Goal: Task Accomplishment & Management: Use online tool/utility

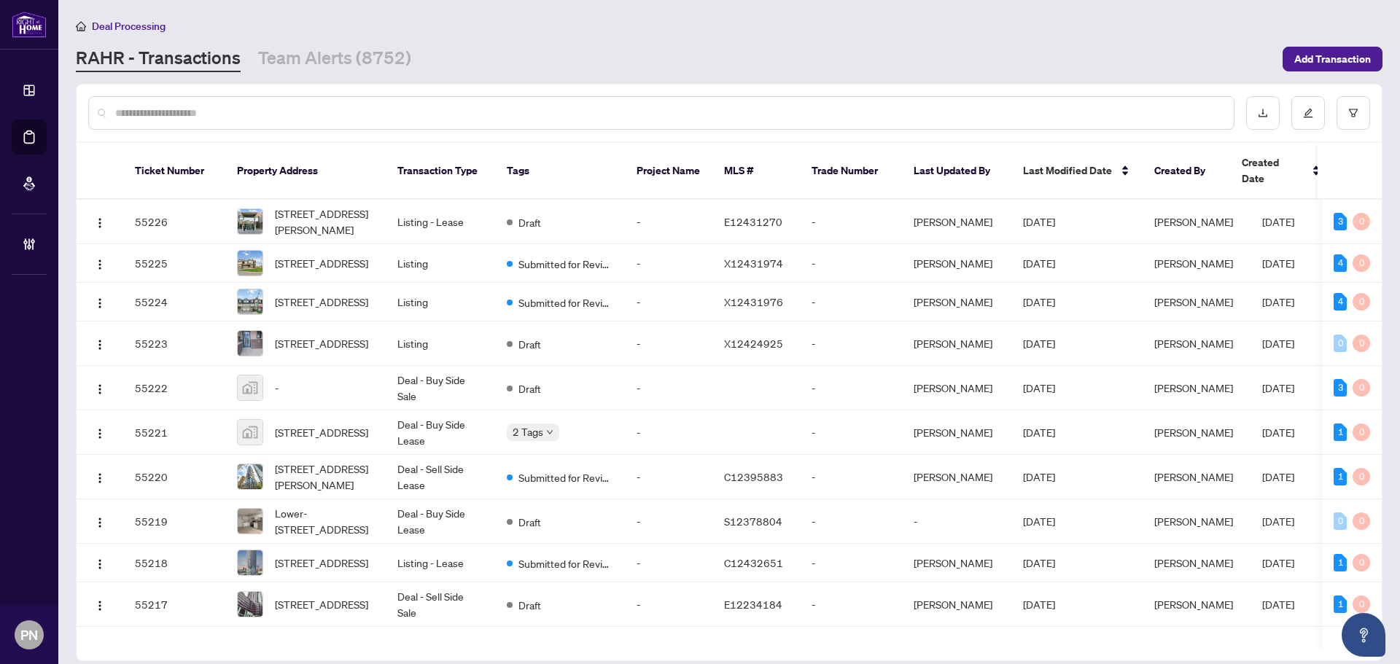
click at [369, 109] on input "text" at bounding box center [668, 113] width 1107 height 16
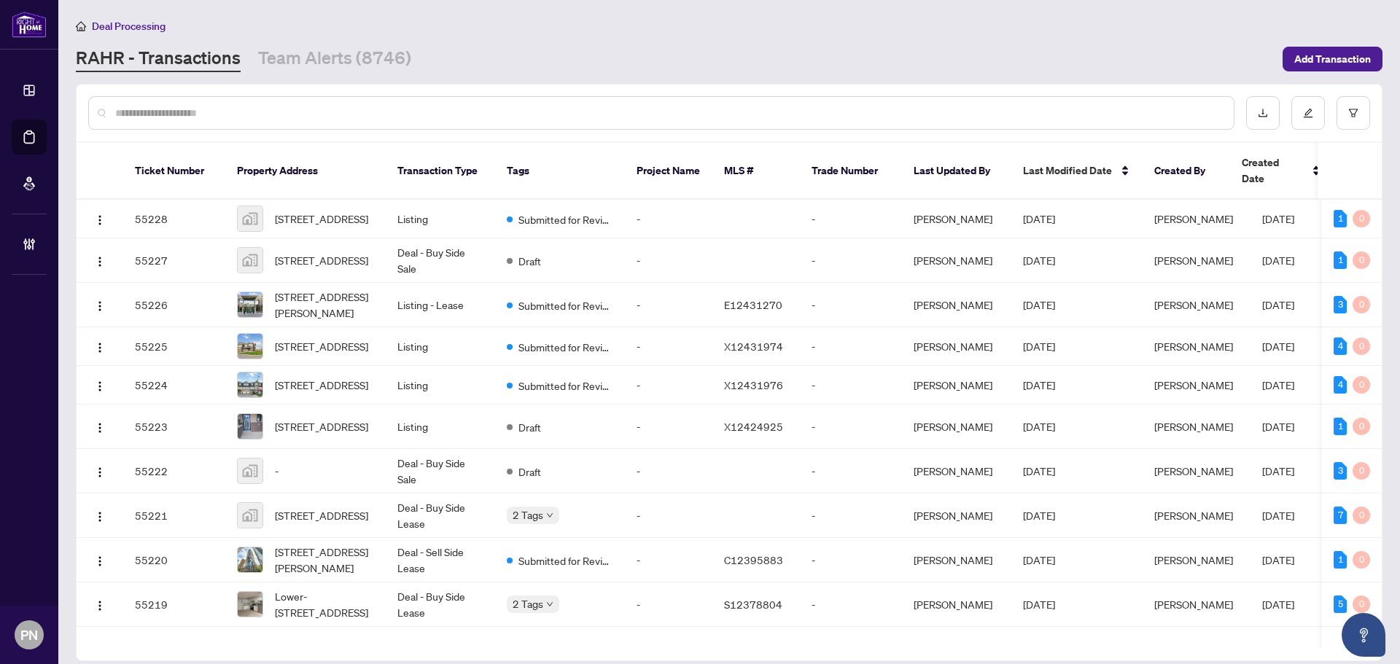
click at [279, 113] on input "text" at bounding box center [668, 113] width 1107 height 16
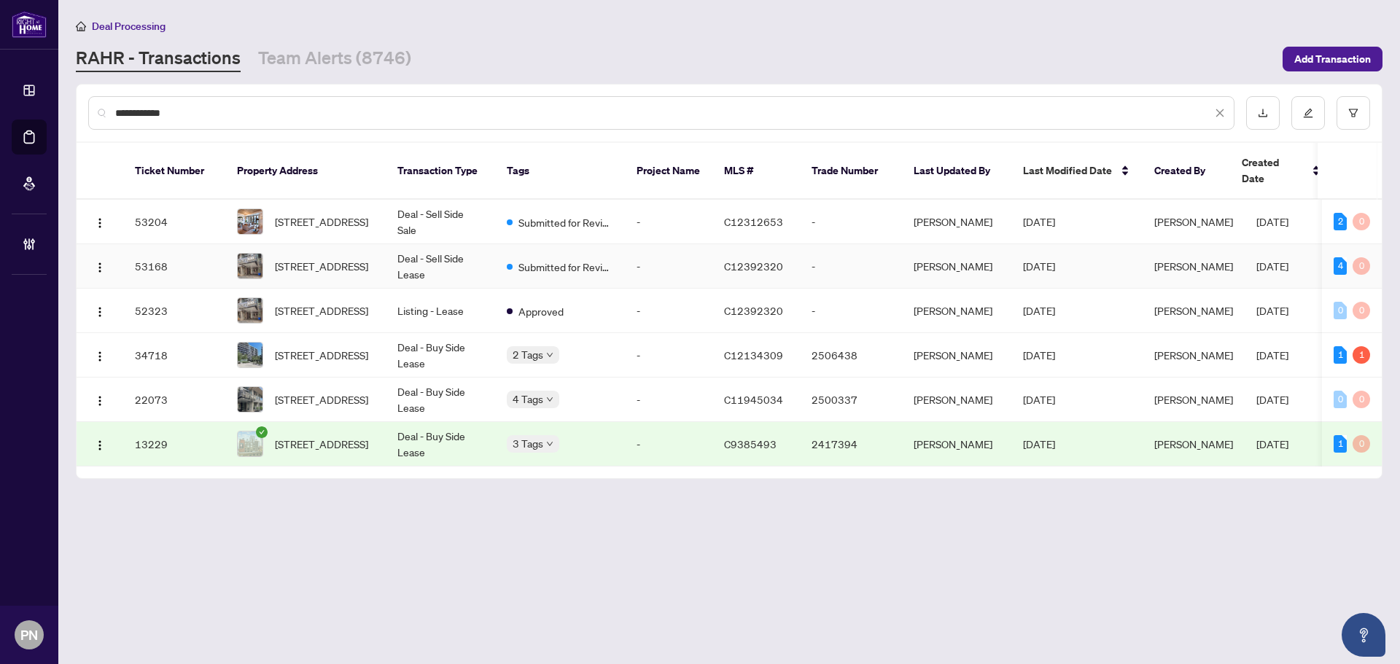
type input "**********"
click at [378, 244] on td "401-399 Adelaide St, Toronto, Ontario M5V 1S4, Canada" at bounding box center [305, 266] width 160 height 44
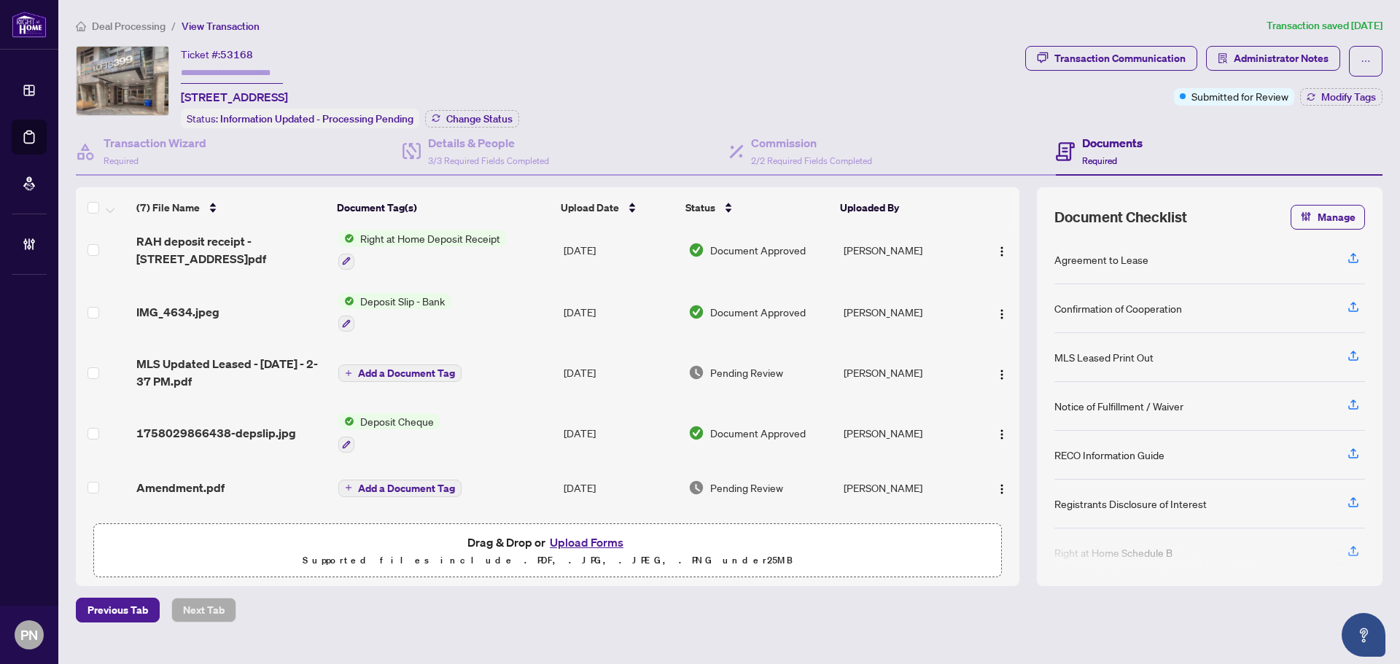
scroll to position [114, 0]
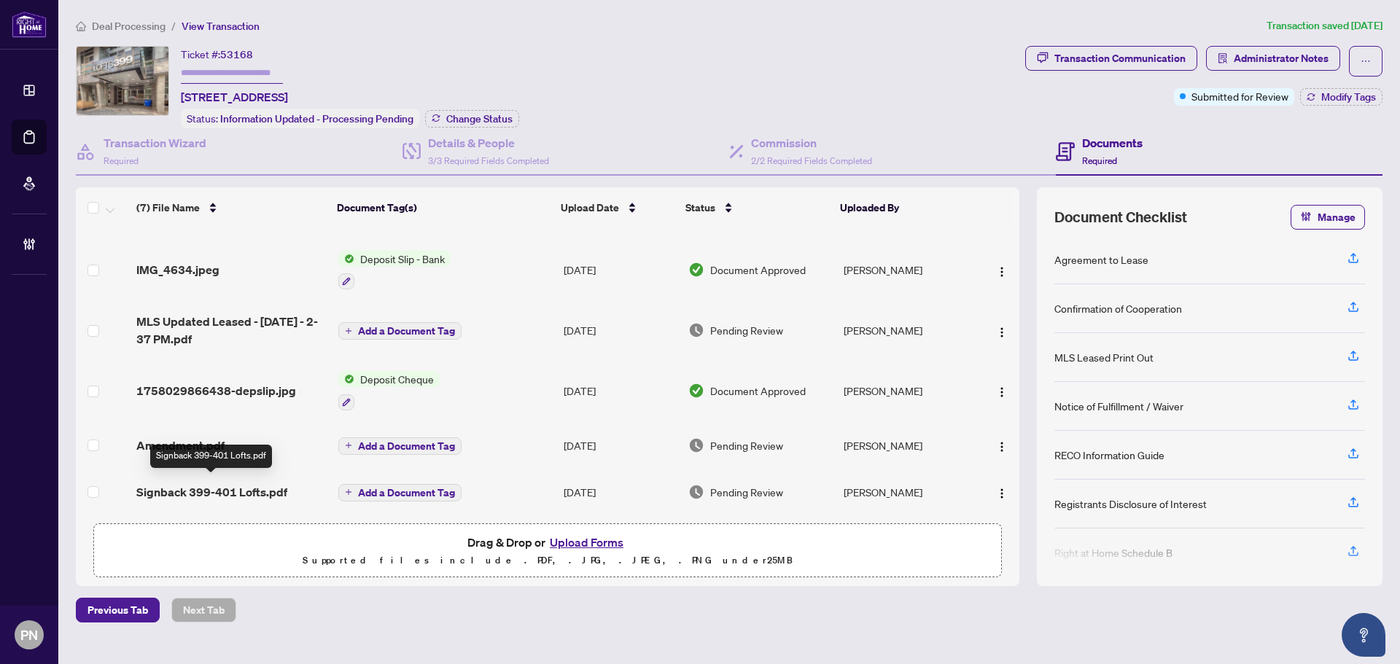
click at [254, 491] on span "Signback 399-401 Lofts.pdf" at bounding box center [211, 491] width 151 height 17
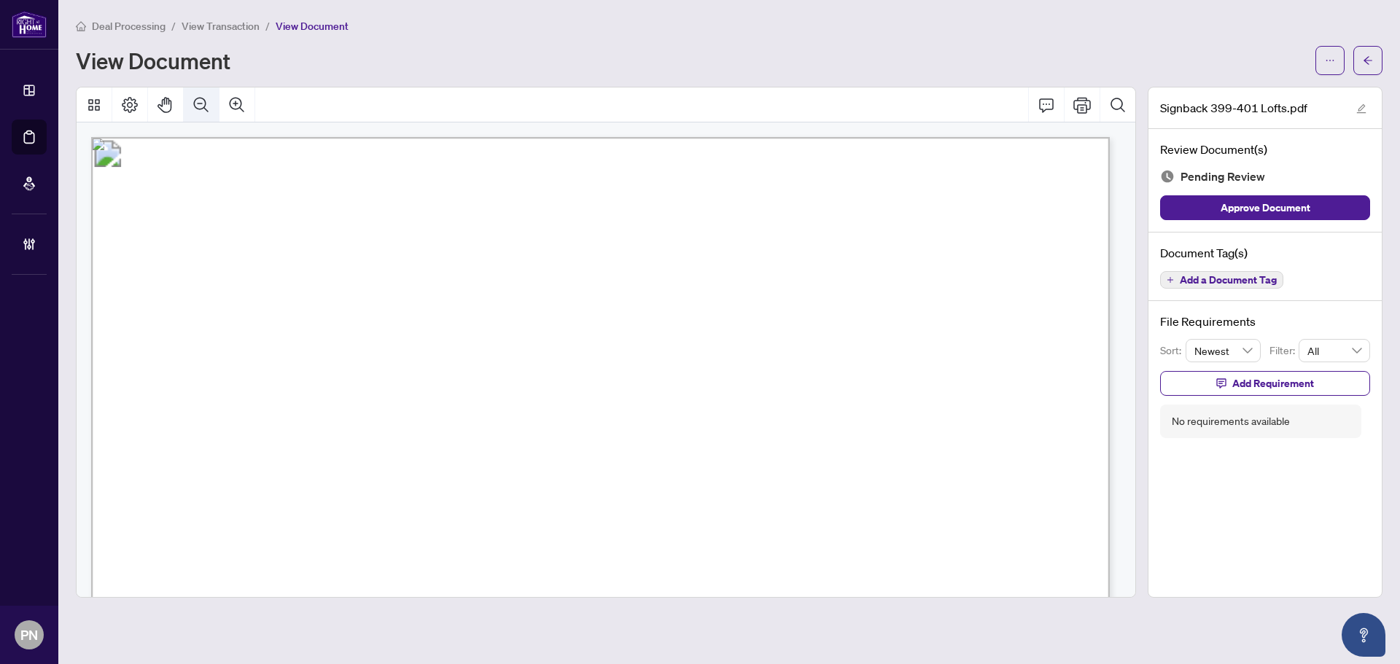
click at [195, 98] on icon "Zoom Out" at bounding box center [201, 104] width 15 height 15
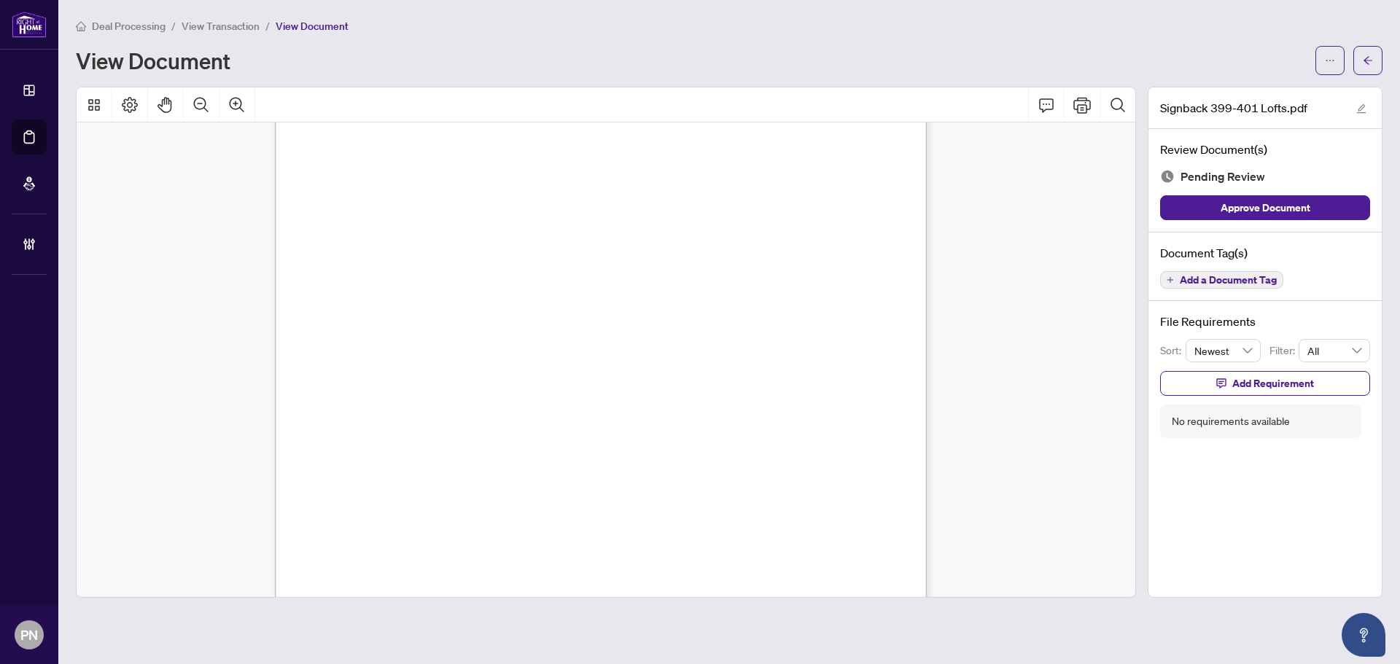
scroll to position [869, 0]
drag, startPoint x: 795, startPoint y: 402, endPoint x: 760, endPoint y: -14, distance: 417.8
click at [531, 274] on span "Kimia Raahemifar" at bounding box center [485, 273] width 90 height 12
